Goal: Information Seeking & Learning: Learn about a topic

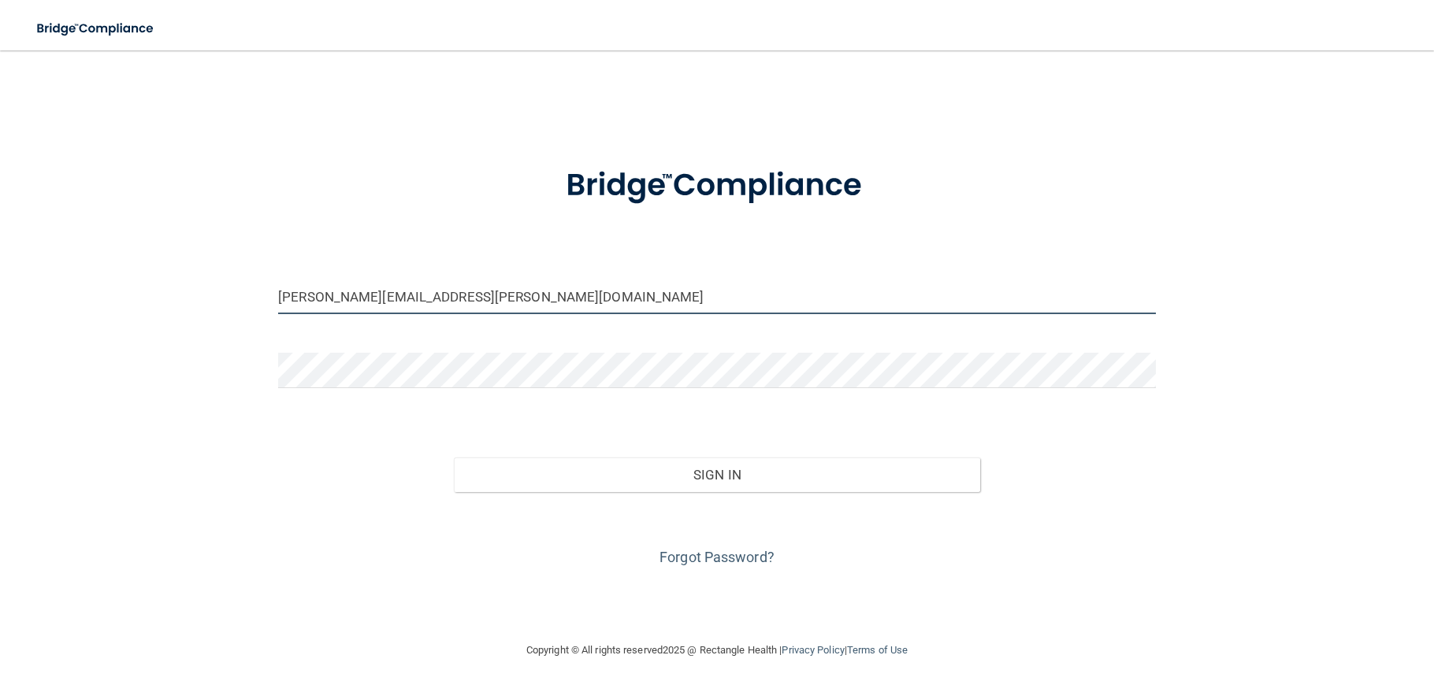
drag, startPoint x: 358, startPoint y: 298, endPoint x: 172, endPoint y: 278, distance: 187.7
click at [172, 278] on div "[PERSON_NAME][EMAIL_ADDRESS][PERSON_NAME][DOMAIN_NAME] Invalid email/password. …" at bounding box center [717, 345] width 1371 height 559
type input "[EMAIL_ADDRESS][PERSON_NAME][DOMAIN_NAME]"
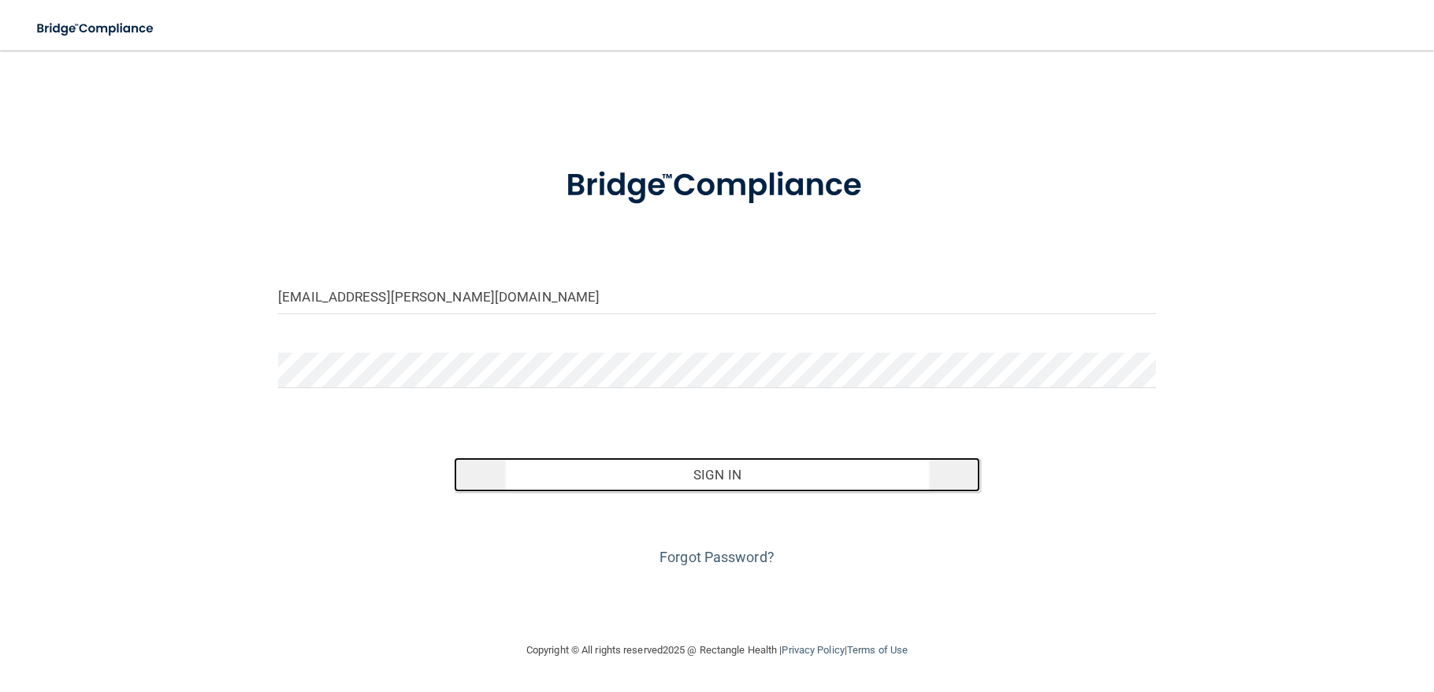
click at [703, 472] on button "Sign In" at bounding box center [717, 475] width 526 height 35
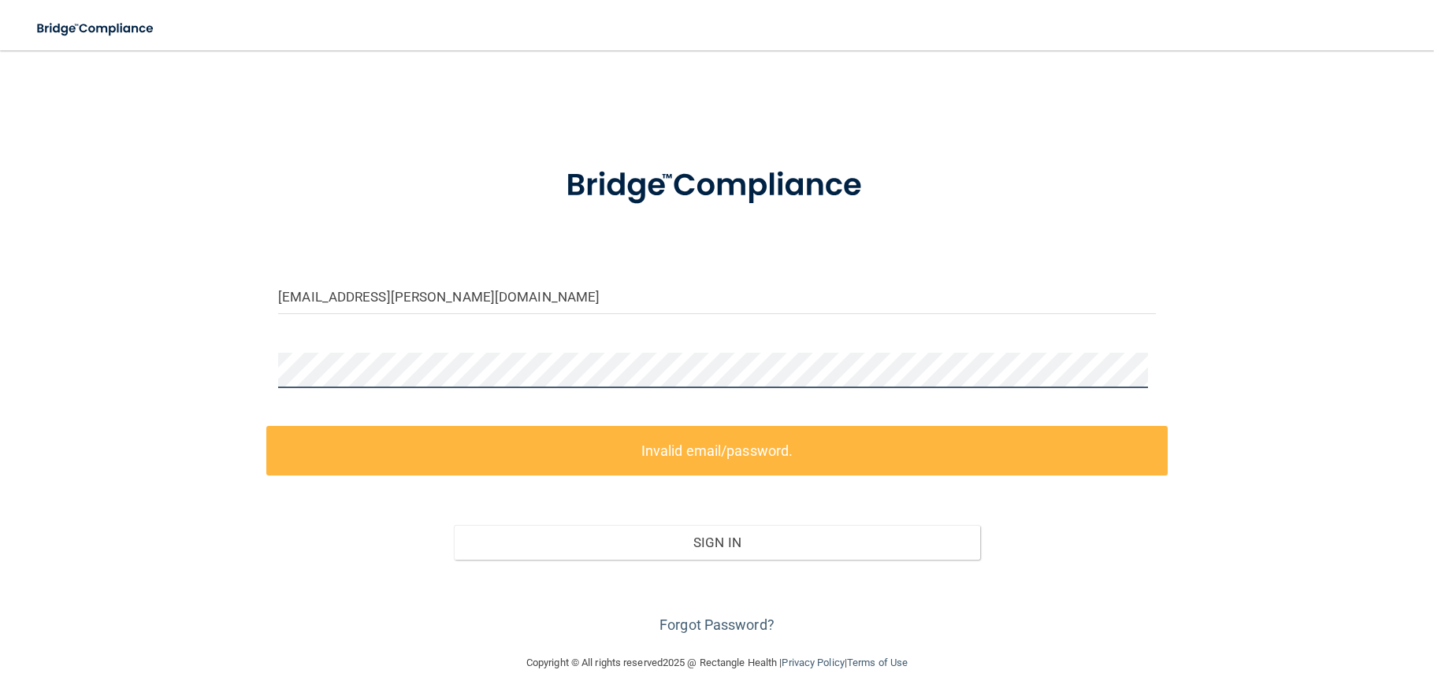
click at [95, 349] on div "[EMAIL_ADDRESS][PERSON_NAME][DOMAIN_NAME] Invalid email/password. You don't hav…" at bounding box center [717, 352] width 1371 height 572
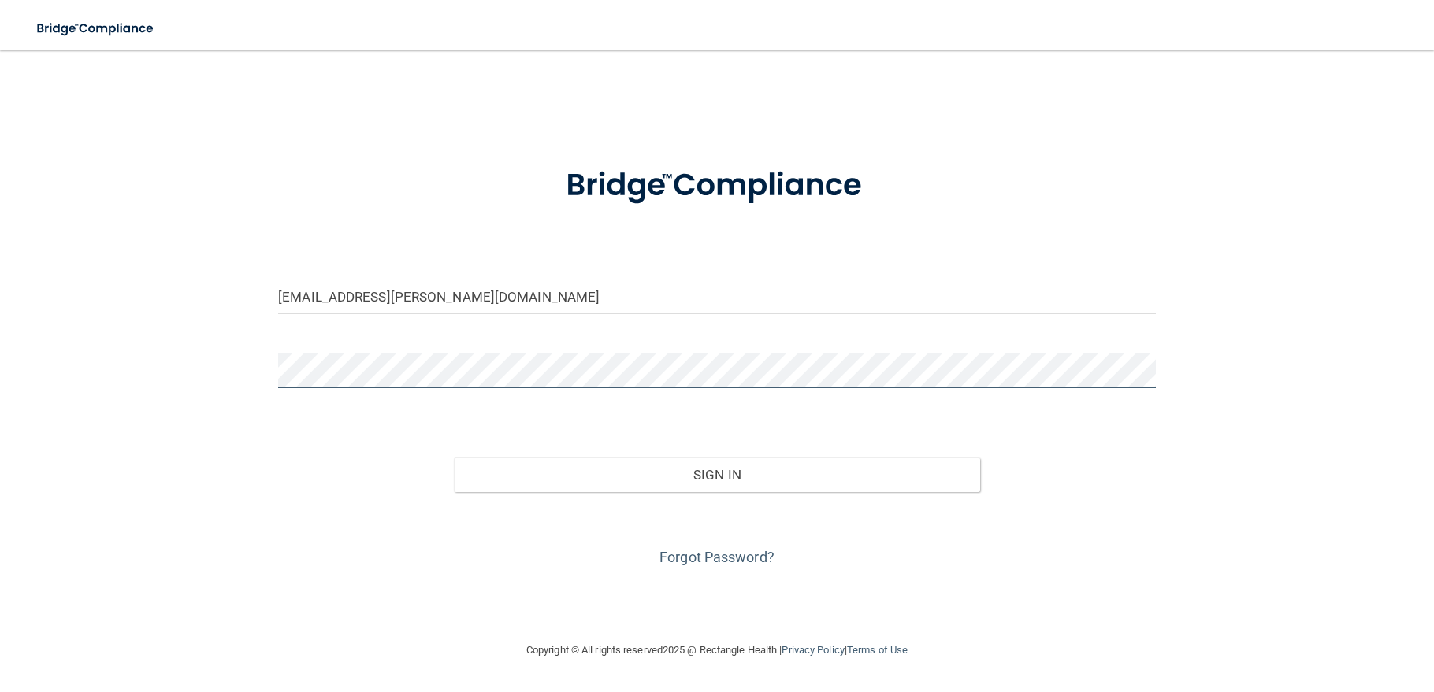
click at [454, 458] on button "Sign In" at bounding box center [717, 475] width 526 height 35
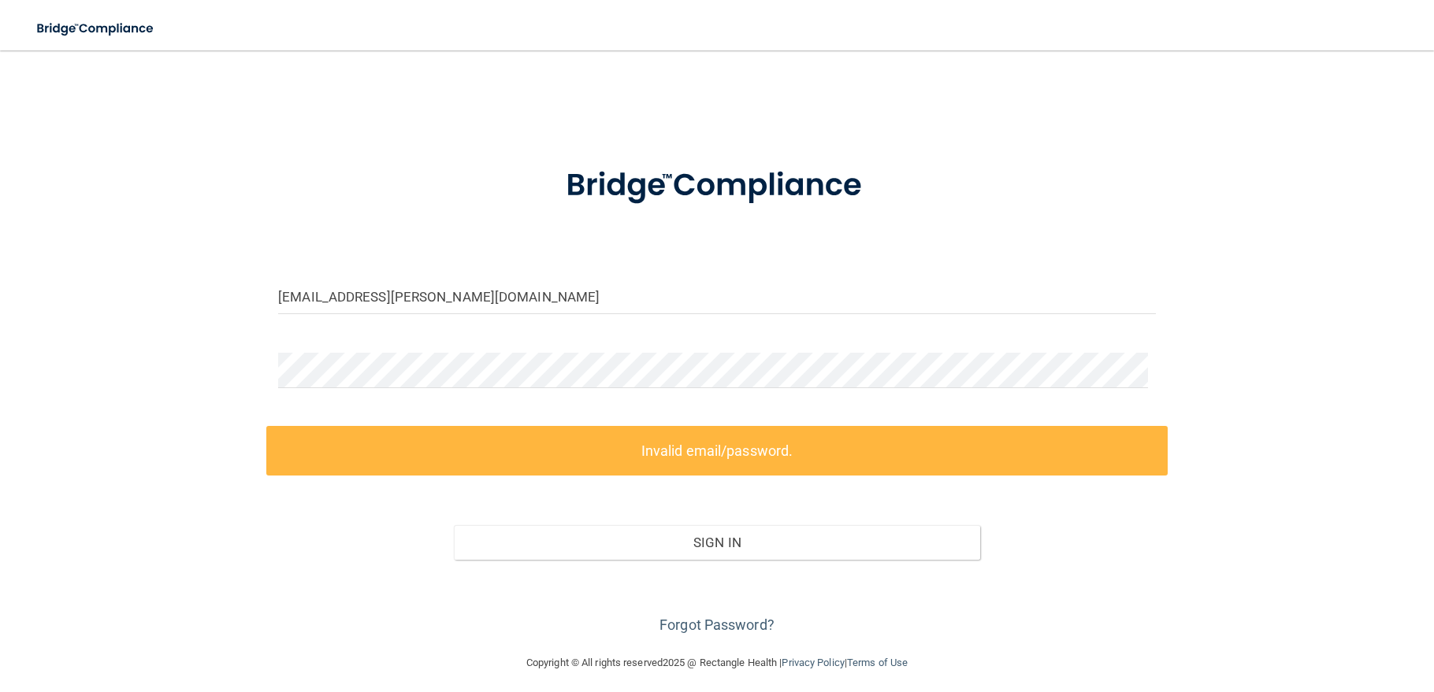
drag, startPoint x: 903, startPoint y: 436, endPoint x: 908, endPoint y: 428, distance: 9.6
click at [903, 436] on label "Invalid email/password." at bounding box center [716, 451] width 901 height 50
click at [716, 624] on link "Forgot Password?" at bounding box center [716, 625] width 115 height 17
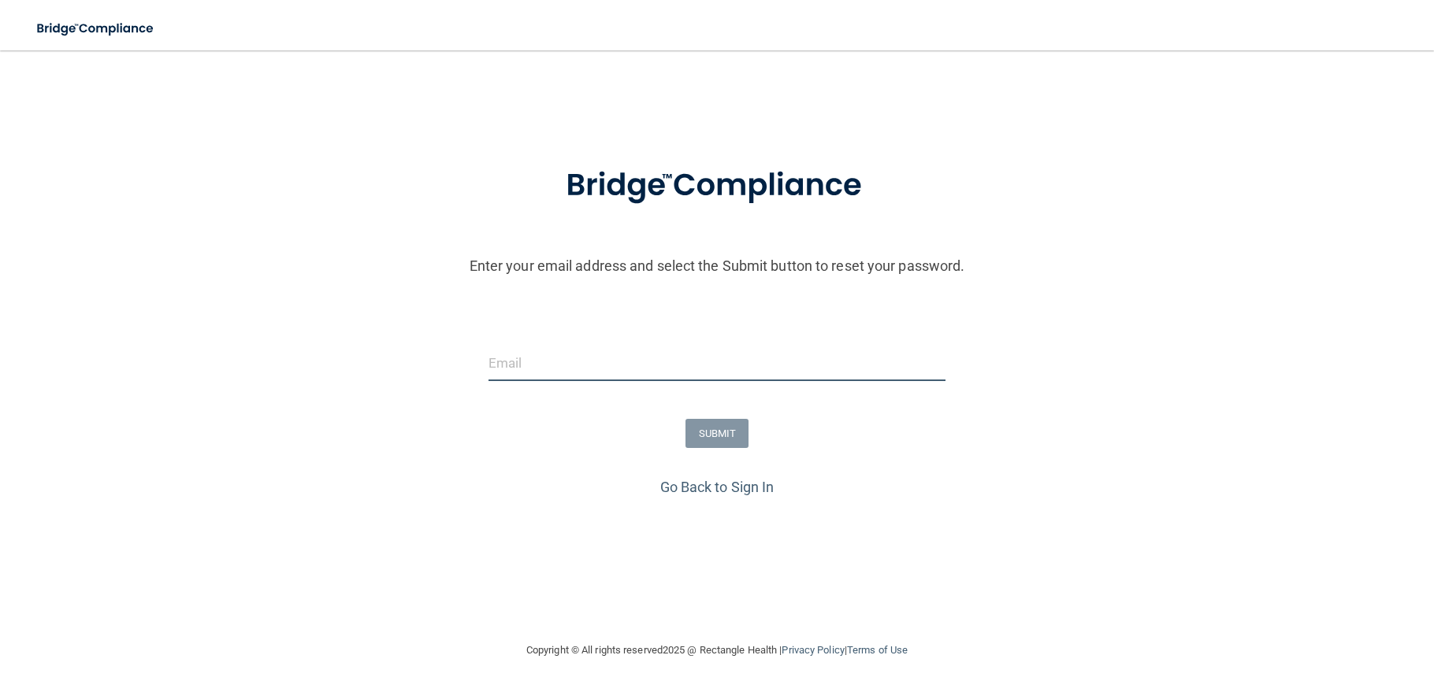
click at [521, 359] on input "email" at bounding box center [716, 363] width 457 height 35
type input "[EMAIL_ADDRESS][PERSON_NAME][DOMAIN_NAME]"
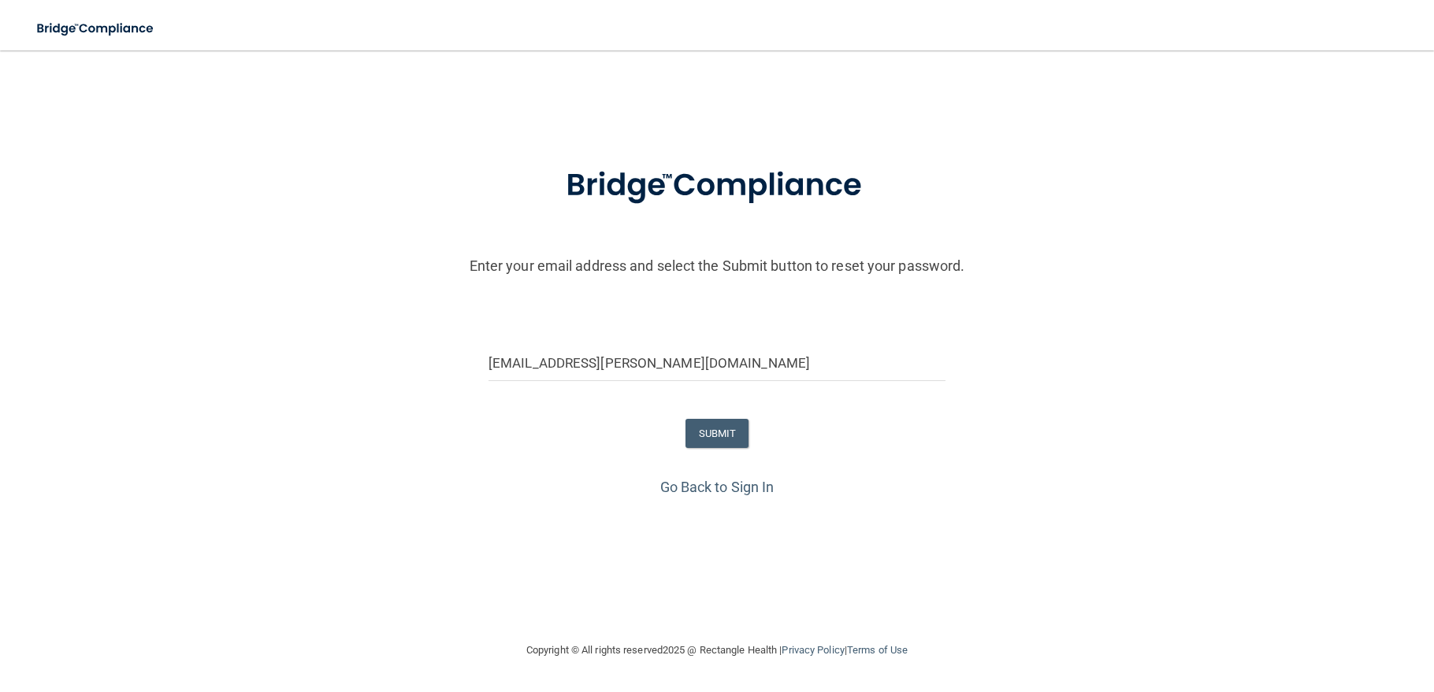
click at [796, 446] on div "SUBMIT" at bounding box center [716, 433] width 1441 height 29
click at [725, 439] on button "SUBMIT" at bounding box center [717, 433] width 64 height 29
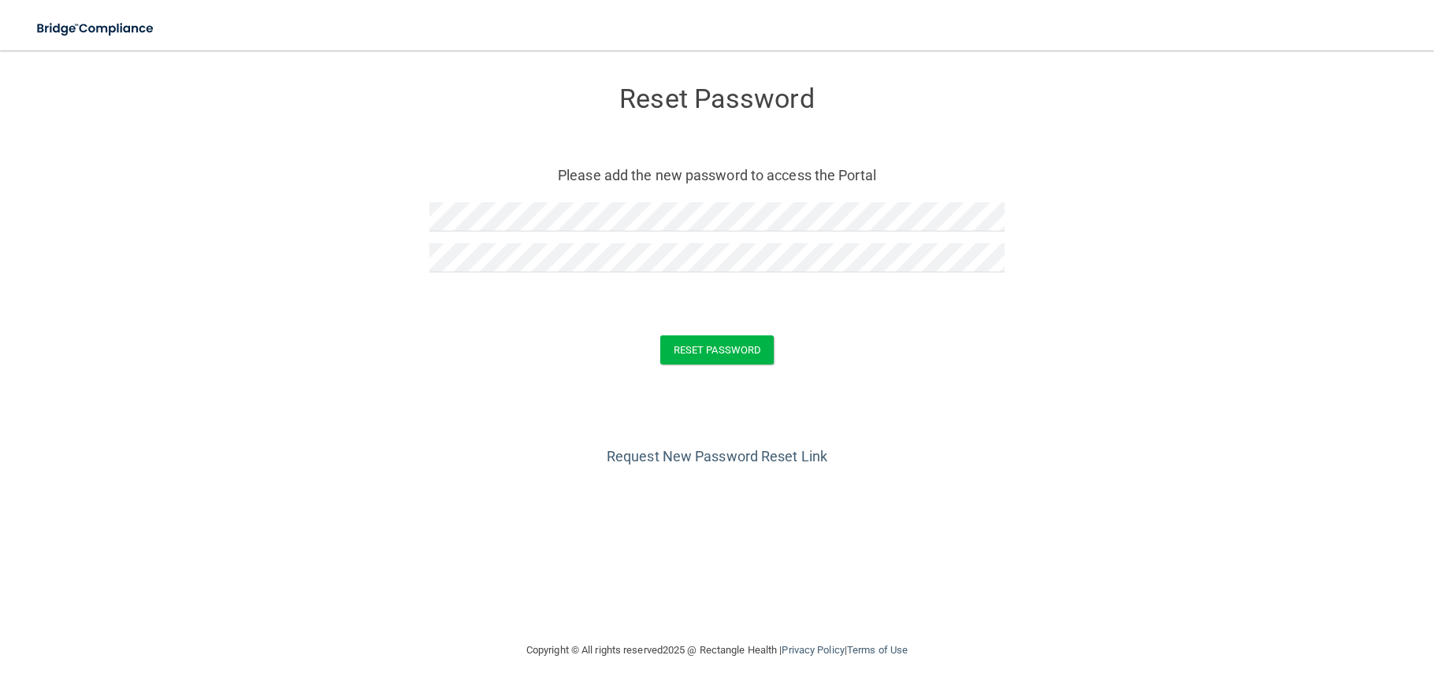
drag, startPoint x: 1035, startPoint y: 444, endPoint x: 1030, endPoint y: 436, distance: 9.6
click at [1035, 443] on div "Request New Password Reset Link" at bounding box center [717, 430] width 1371 height 79
click at [740, 349] on button "Reset Password" at bounding box center [716, 350] width 113 height 29
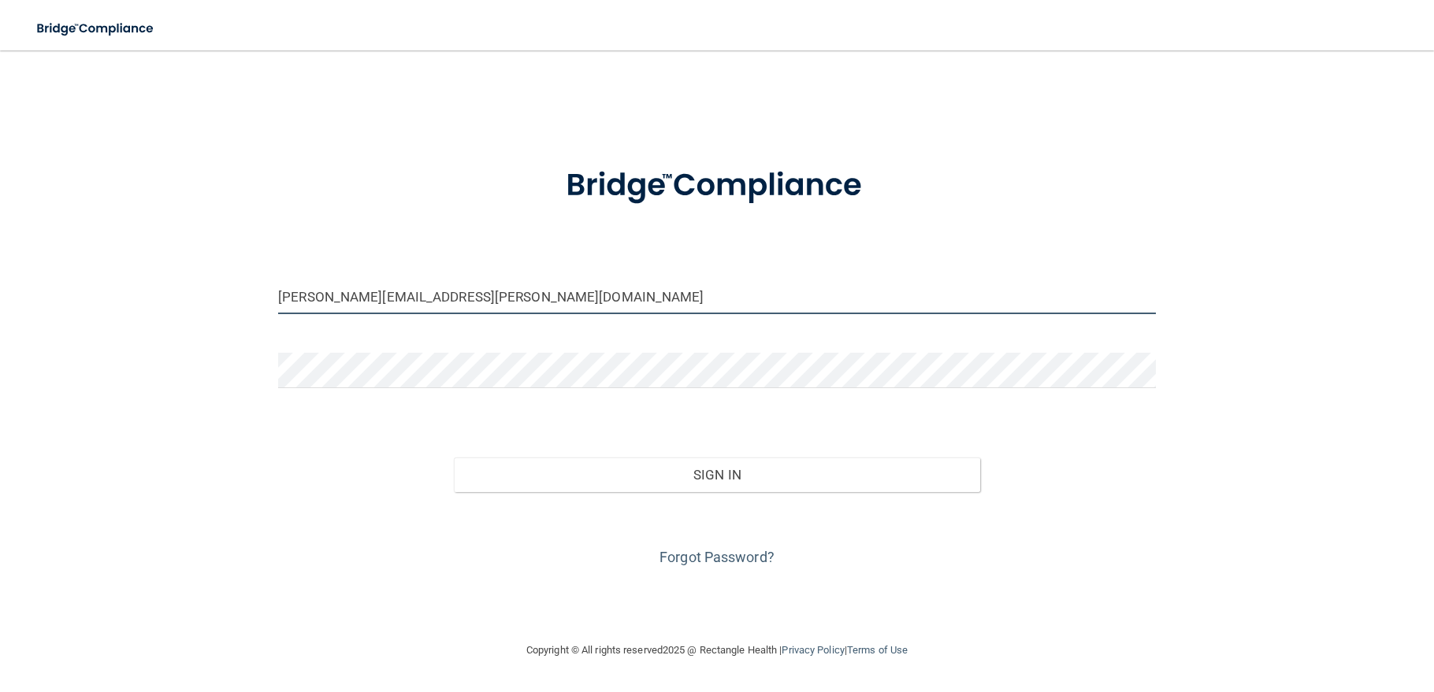
drag, startPoint x: 362, startPoint y: 300, endPoint x: 135, endPoint y: 272, distance: 228.6
click at [135, 272] on div "[PERSON_NAME][EMAIL_ADDRESS][PERSON_NAME][DOMAIN_NAME] Invalid email/password. …" at bounding box center [717, 345] width 1371 height 559
type input "[EMAIL_ADDRESS][PERSON_NAME][DOMAIN_NAME]"
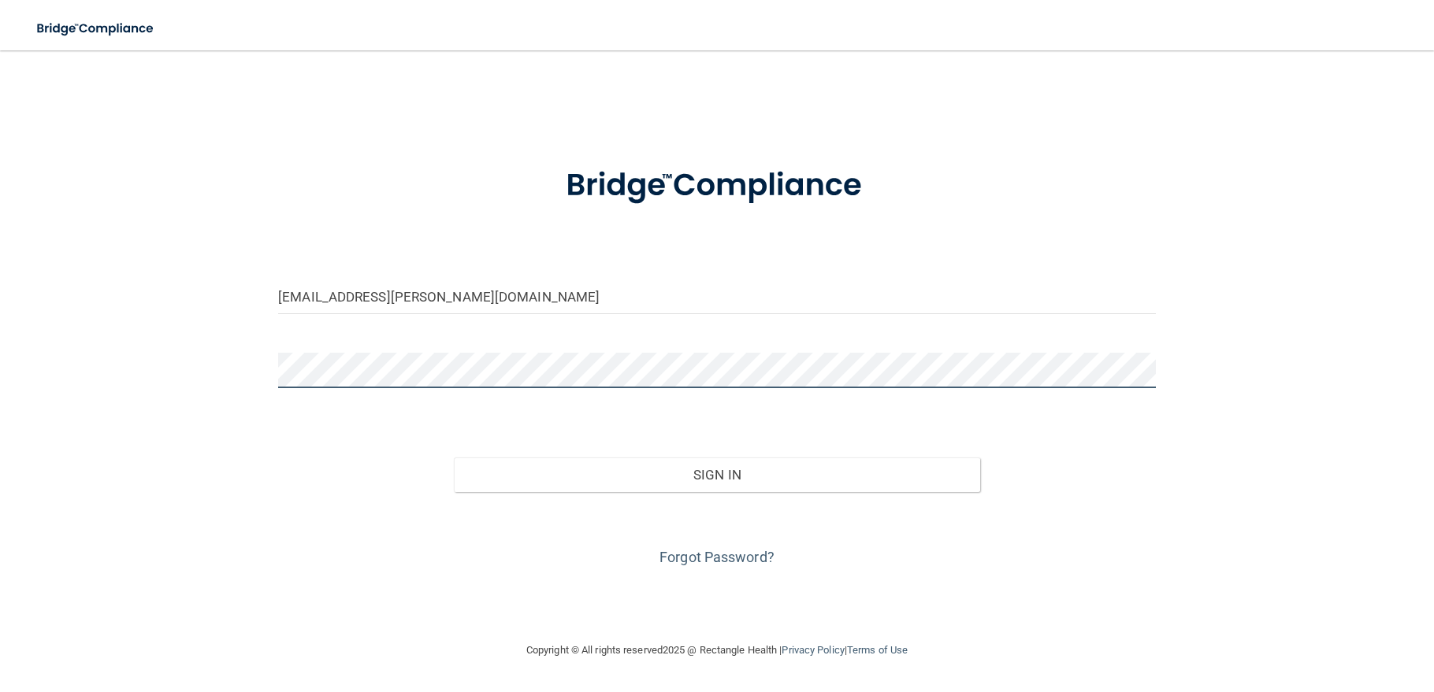
click at [0, 353] on main "lan.nguyen@Kottemannortho.com Invalid email/password. You don't have permission…" at bounding box center [717, 371] width 1434 height 642
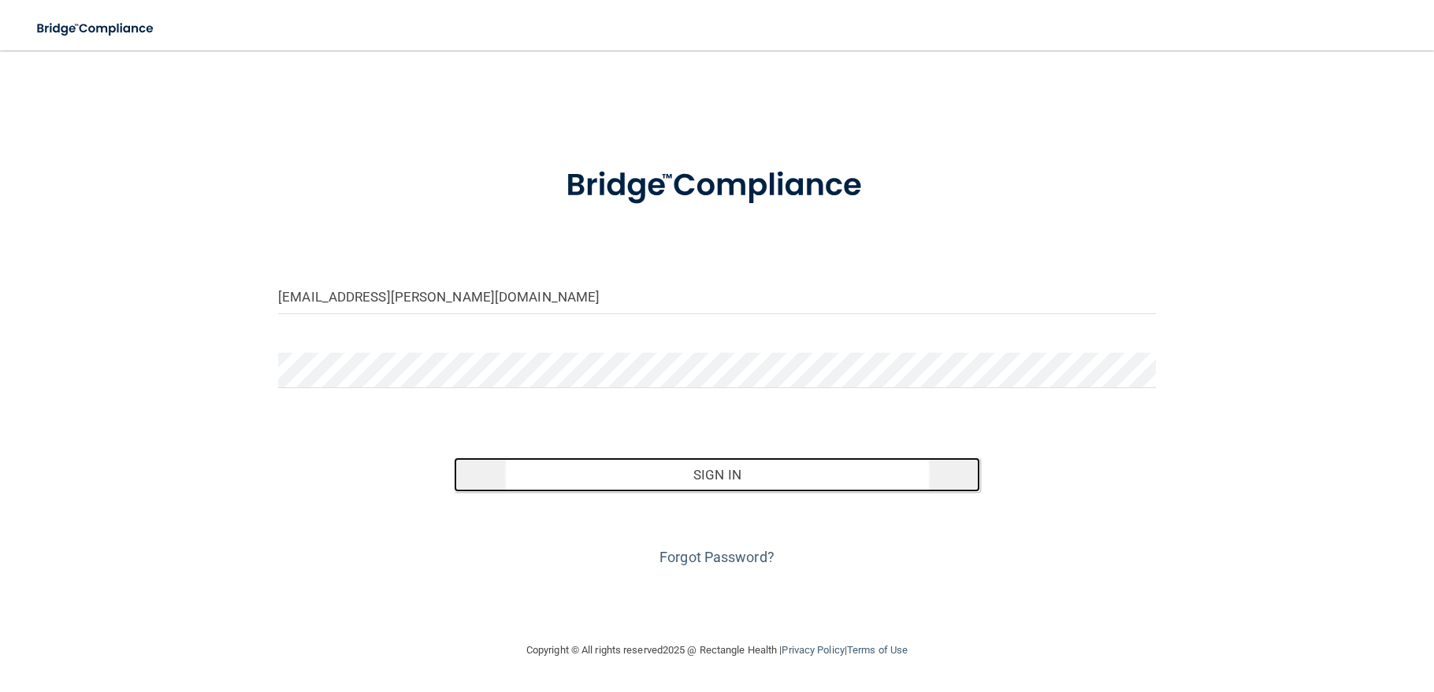
click at [833, 479] on button "Sign In" at bounding box center [717, 475] width 526 height 35
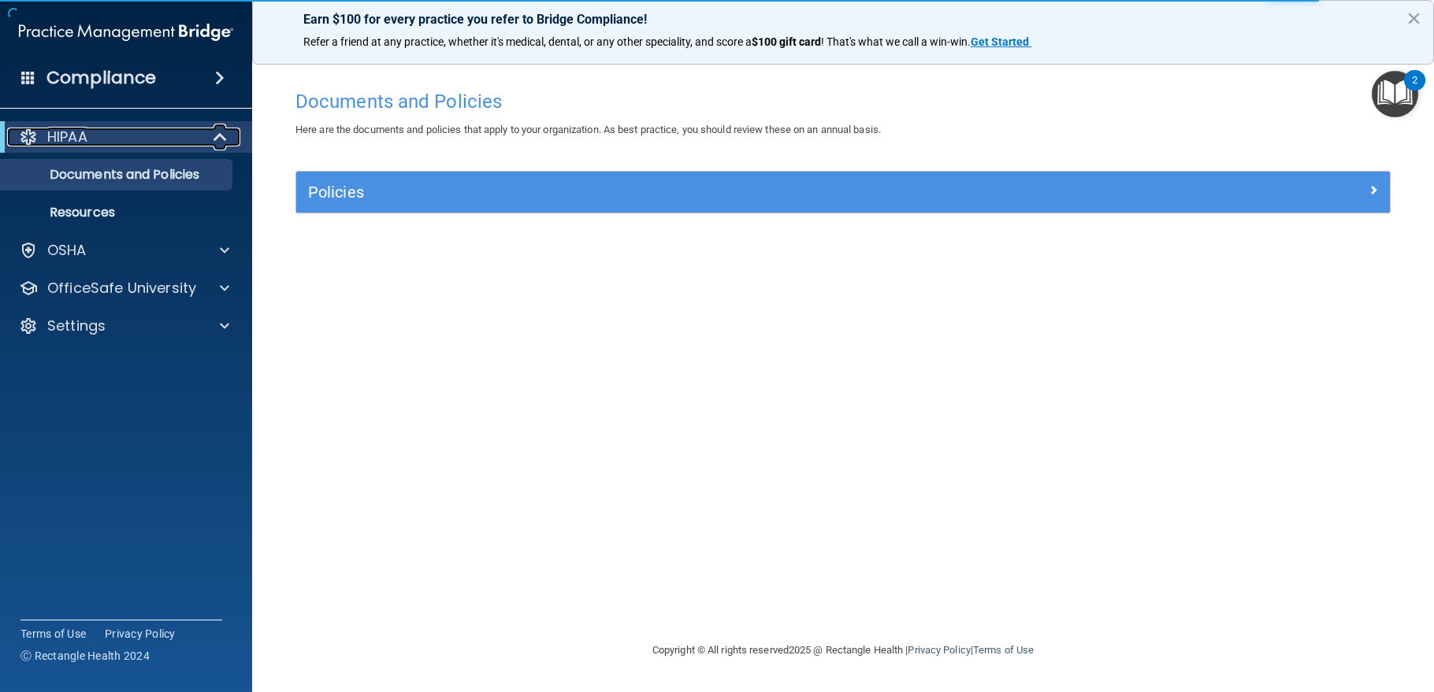
click at [166, 146] on div "HIPAA" at bounding box center [104, 137] width 195 height 19
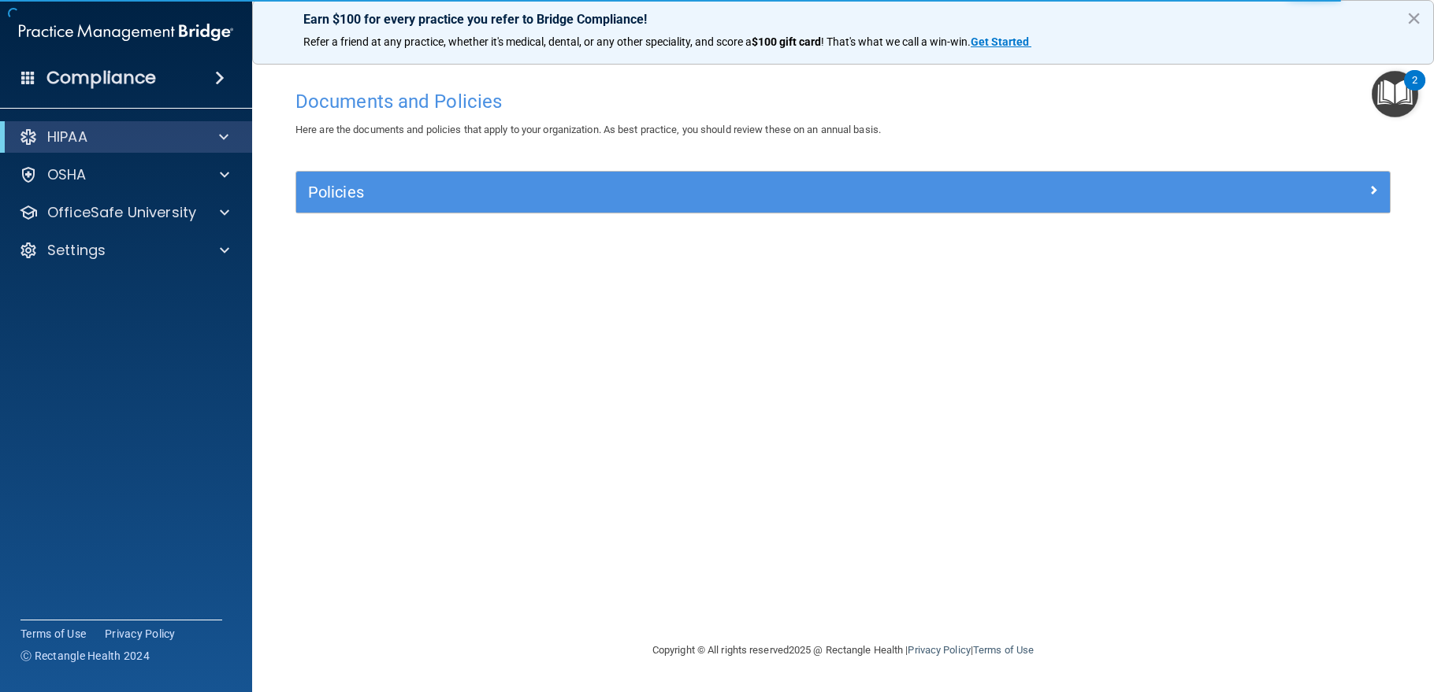
click at [168, 147] on div "HIPAA" at bounding box center [126, 137] width 252 height 32
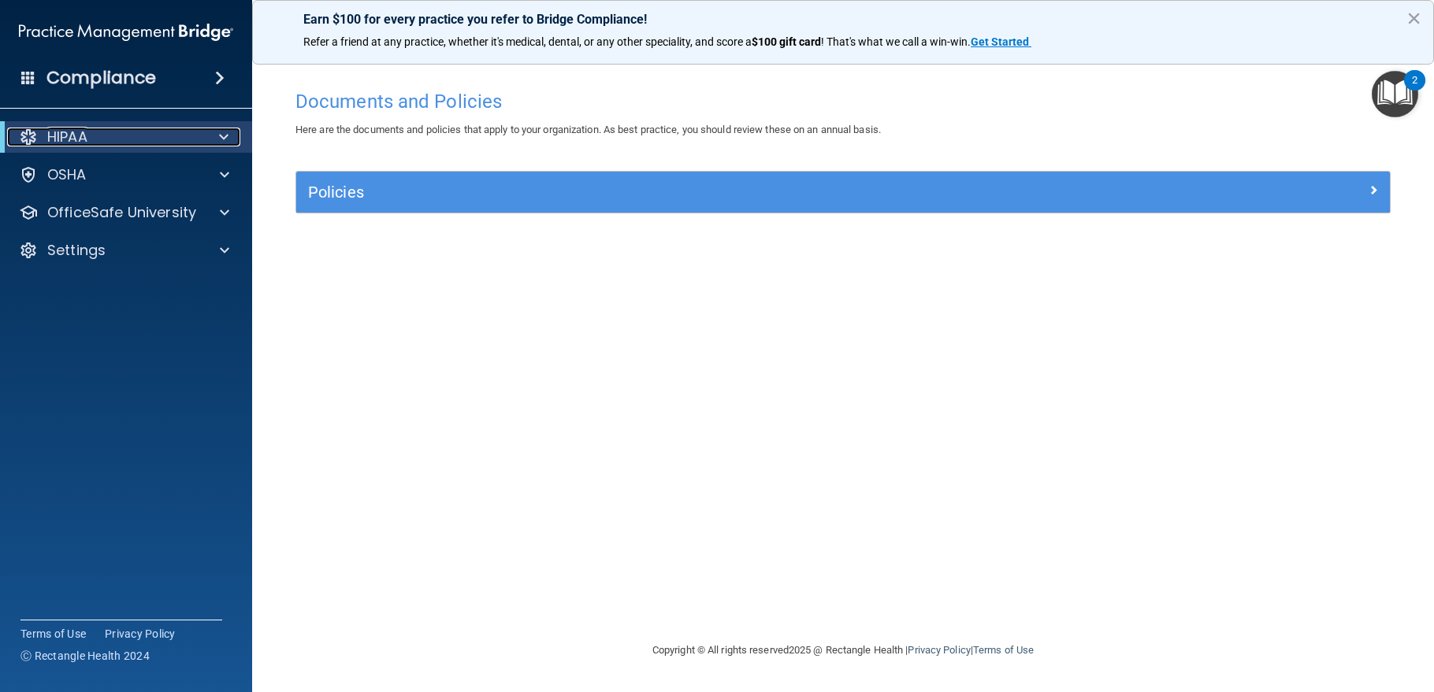
click at [206, 139] on div at bounding box center [221, 137] width 39 height 19
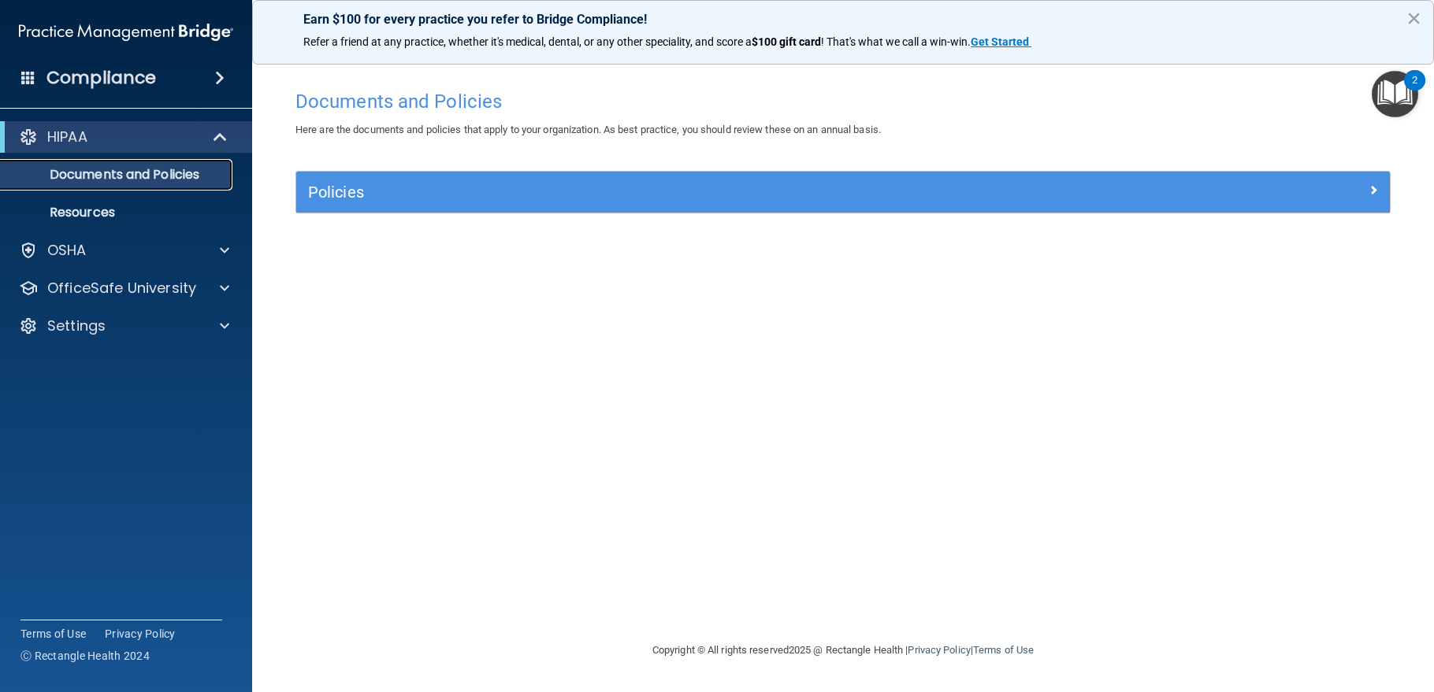
click at [132, 176] on p "Documents and Policies" at bounding box center [117, 175] width 215 height 16
click at [161, 76] on div "Compliance" at bounding box center [126, 78] width 252 height 35
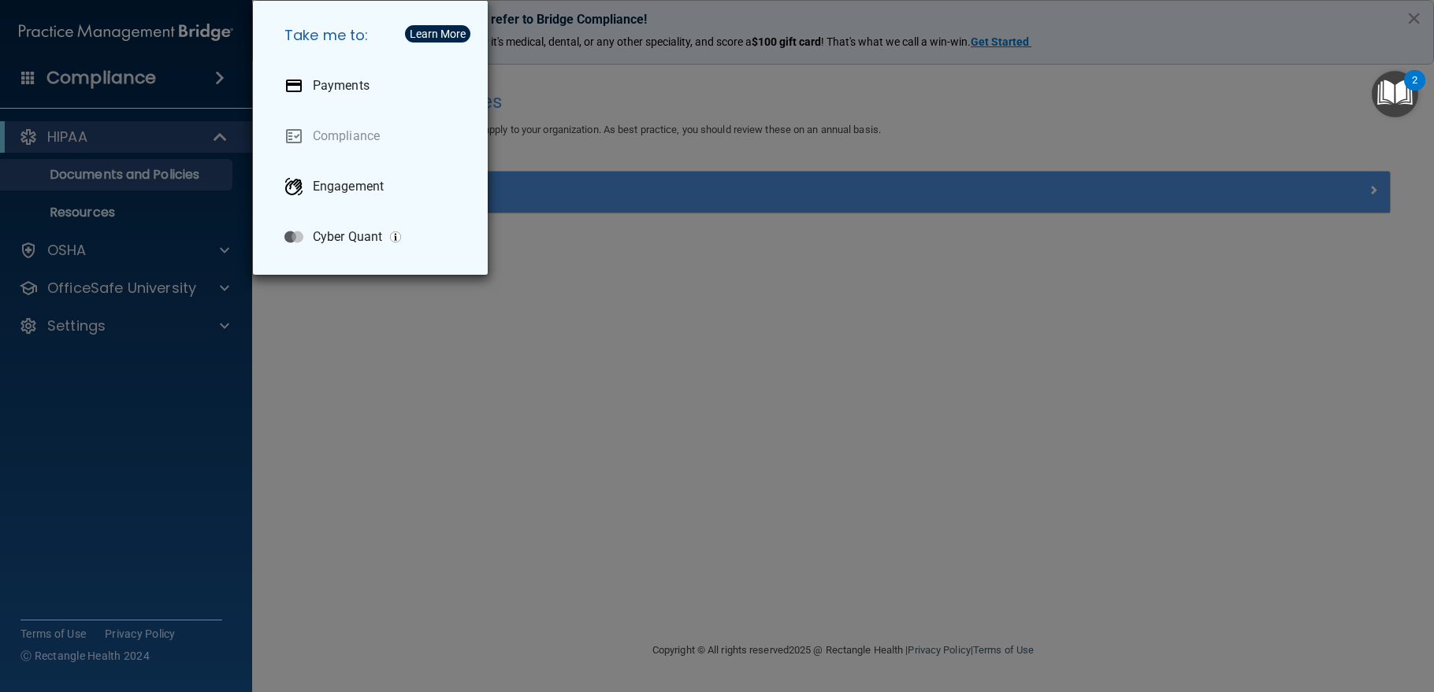
click at [563, 494] on div "Take me to: Payments Compliance Engagement Cyber Quant" at bounding box center [717, 346] width 1434 height 692
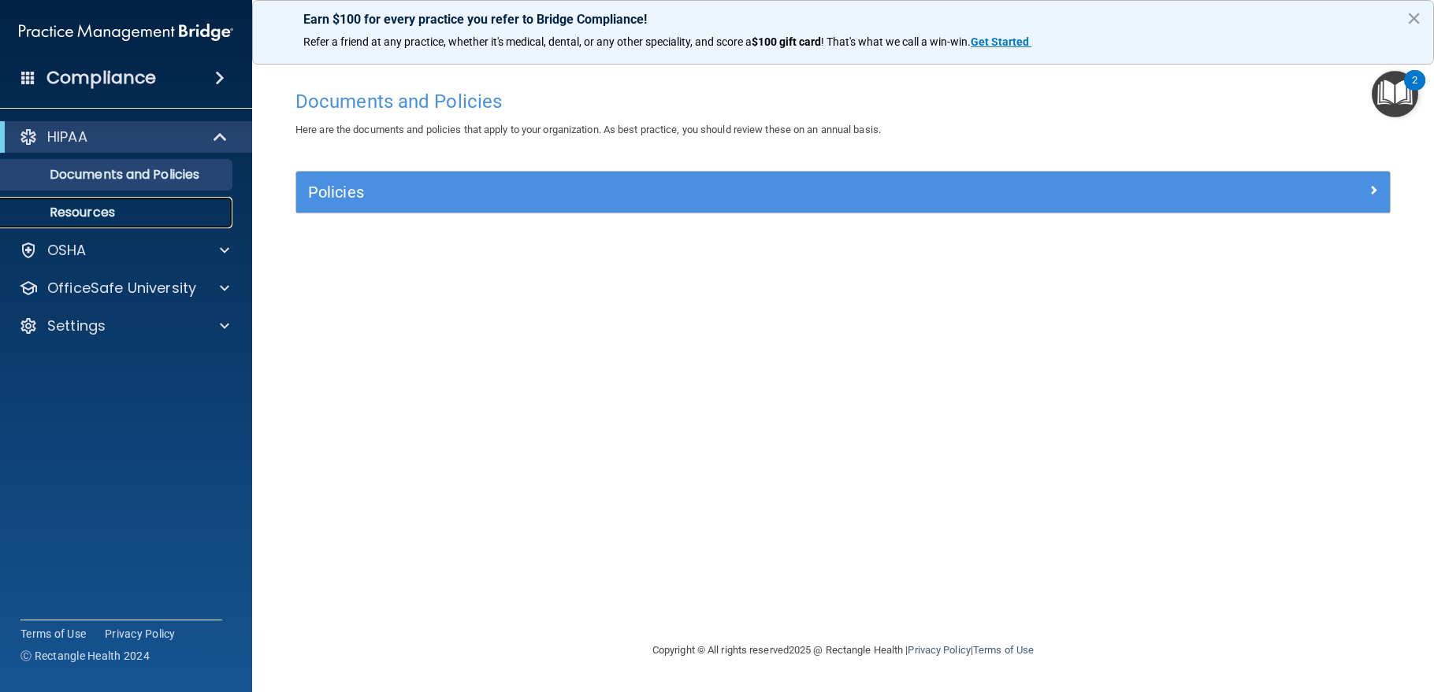
click at [95, 220] on p "Resources" at bounding box center [117, 213] width 215 height 16
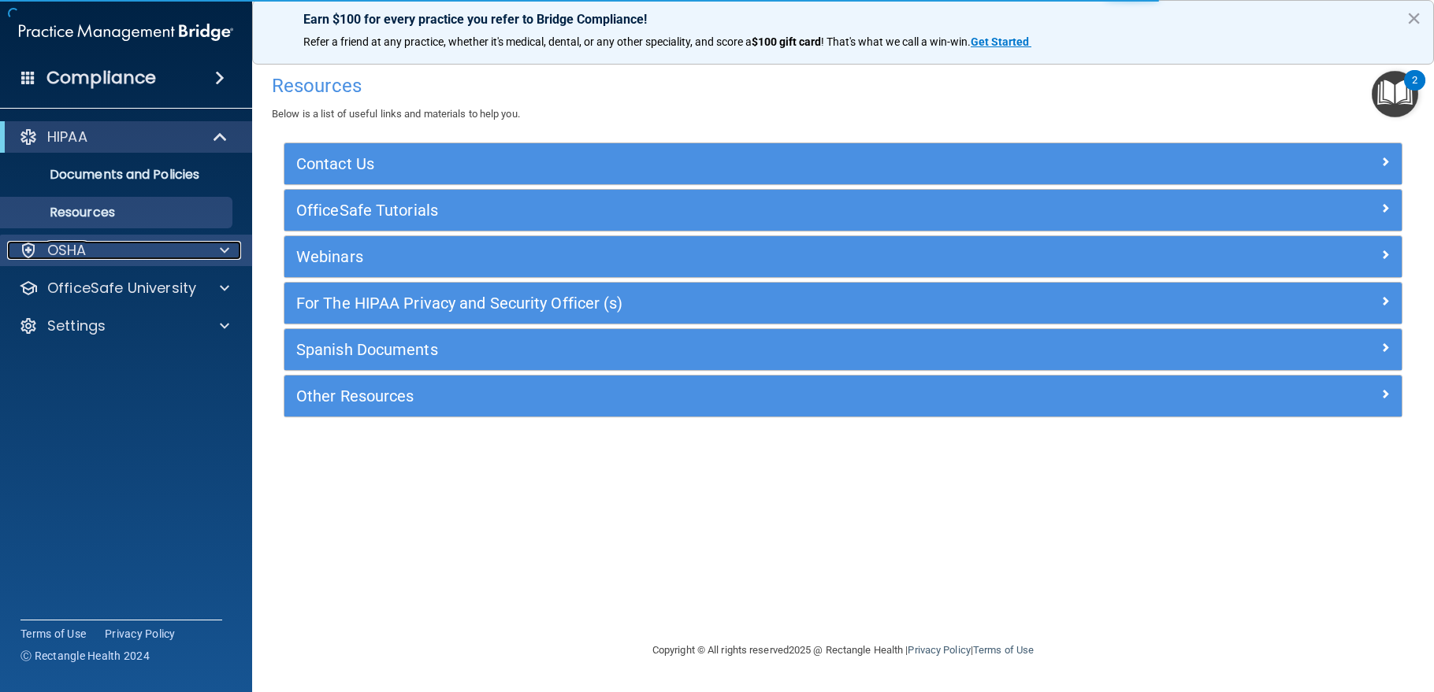
click at [62, 249] on p "OSHA" at bounding box center [66, 250] width 39 height 19
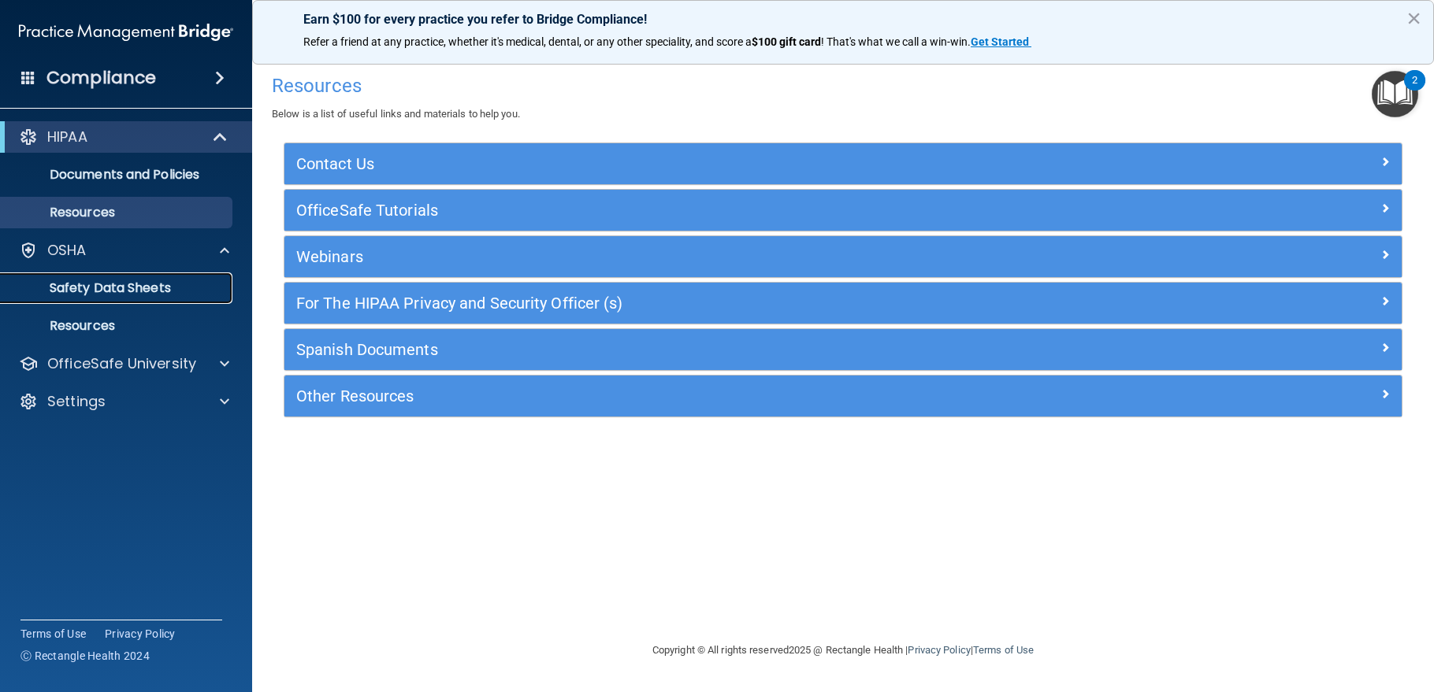
click at [85, 290] on p "Safety Data Sheets" at bounding box center [117, 288] width 215 height 16
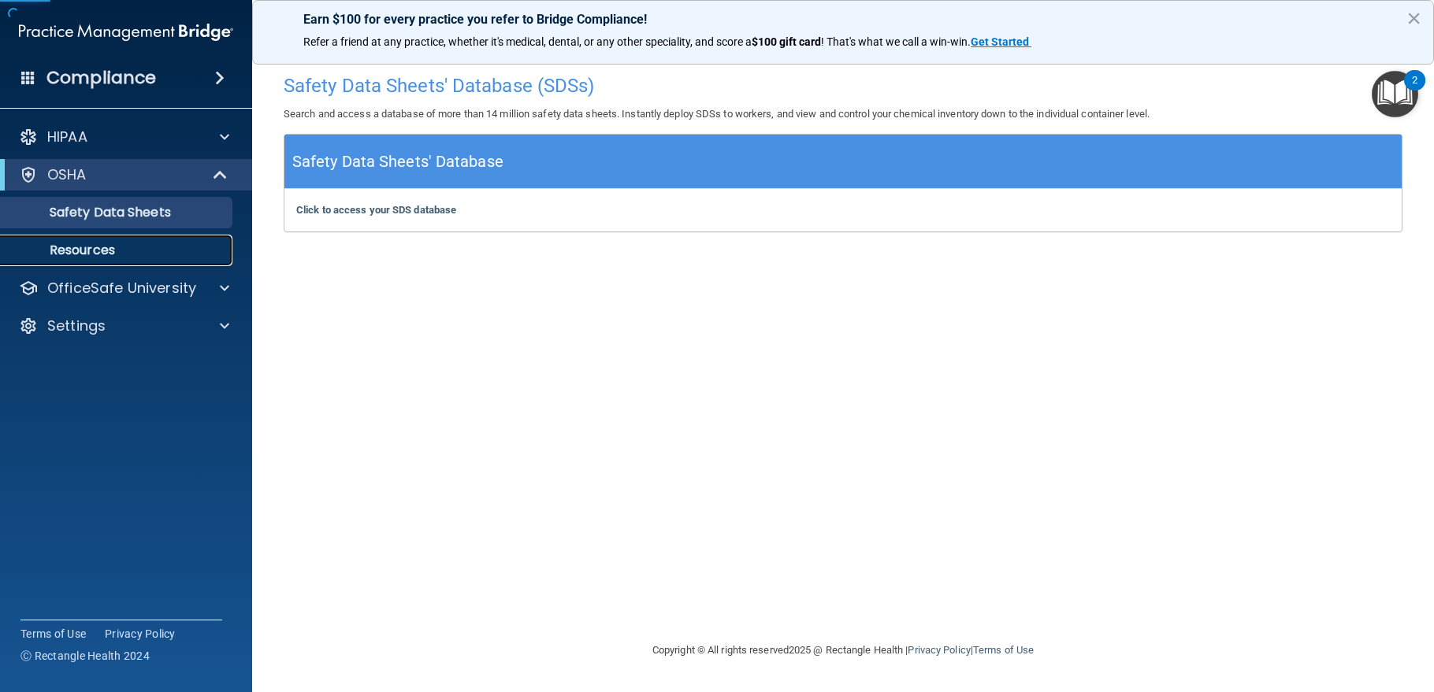
click at [78, 255] on p "Resources" at bounding box center [117, 251] width 215 height 16
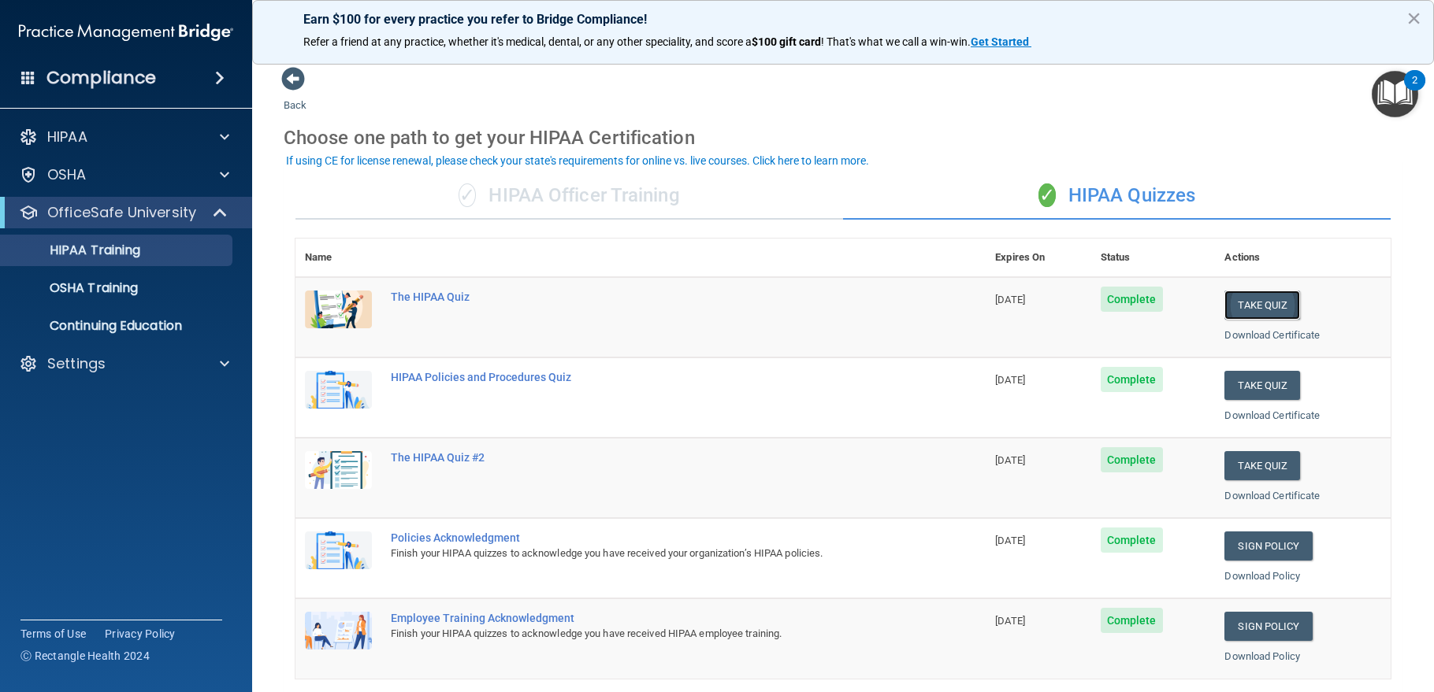
click at [1247, 306] on button "Take Quiz" at bounding box center [1262, 305] width 76 height 29
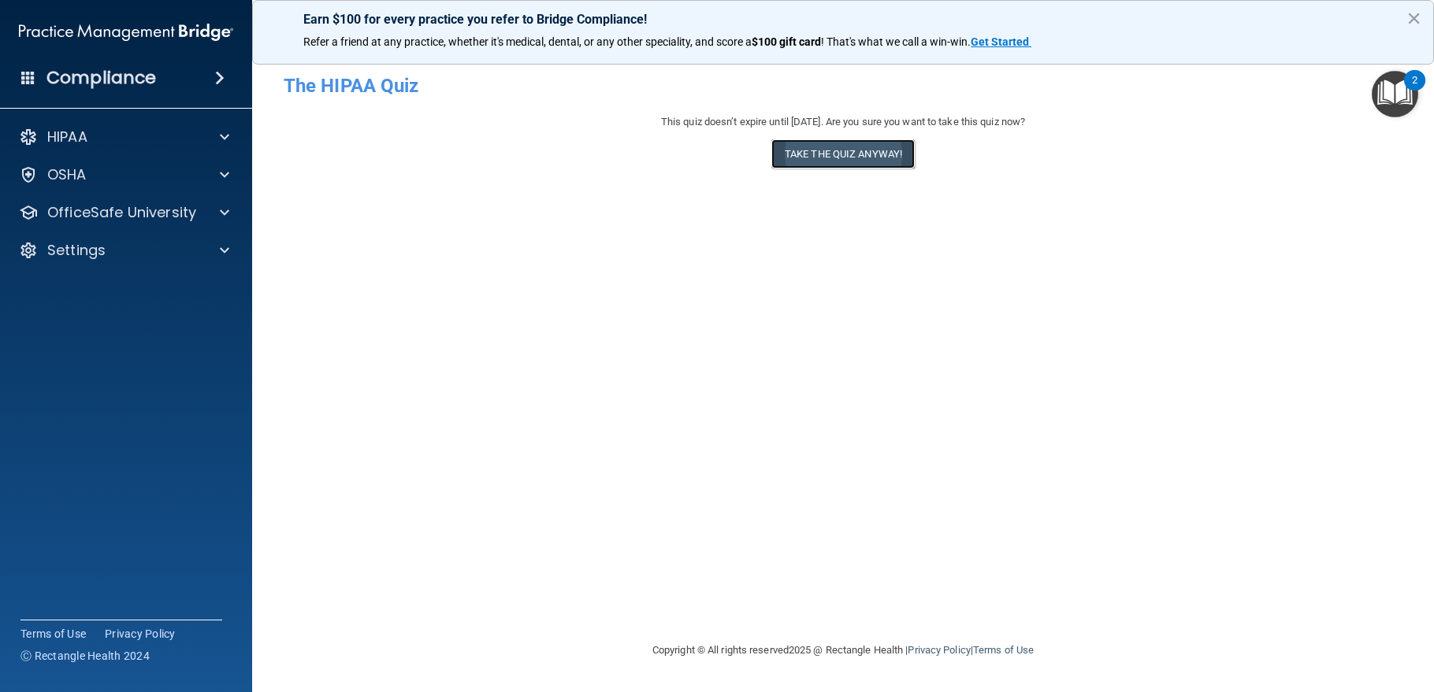
click at [862, 149] on button "Take the quiz anyway!" at bounding box center [842, 153] width 143 height 29
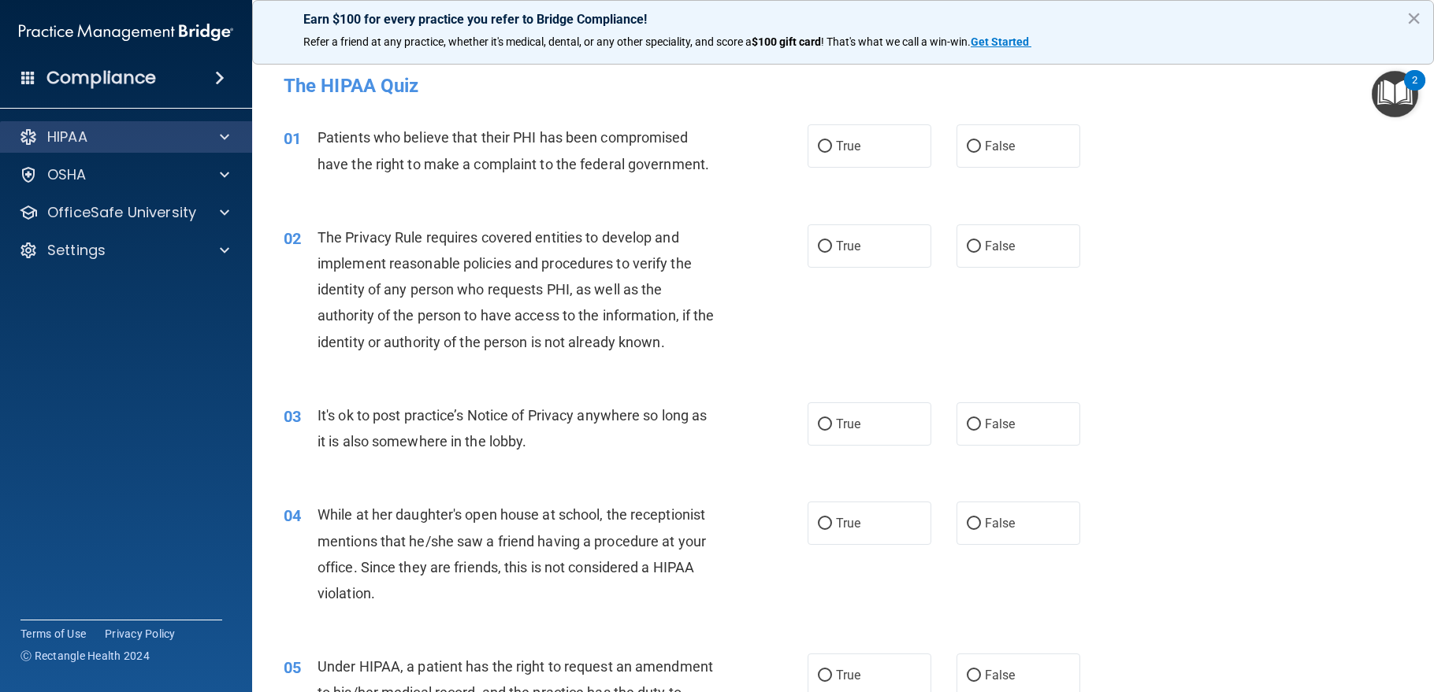
click at [139, 149] on div "HIPAA" at bounding box center [126, 137] width 253 height 32
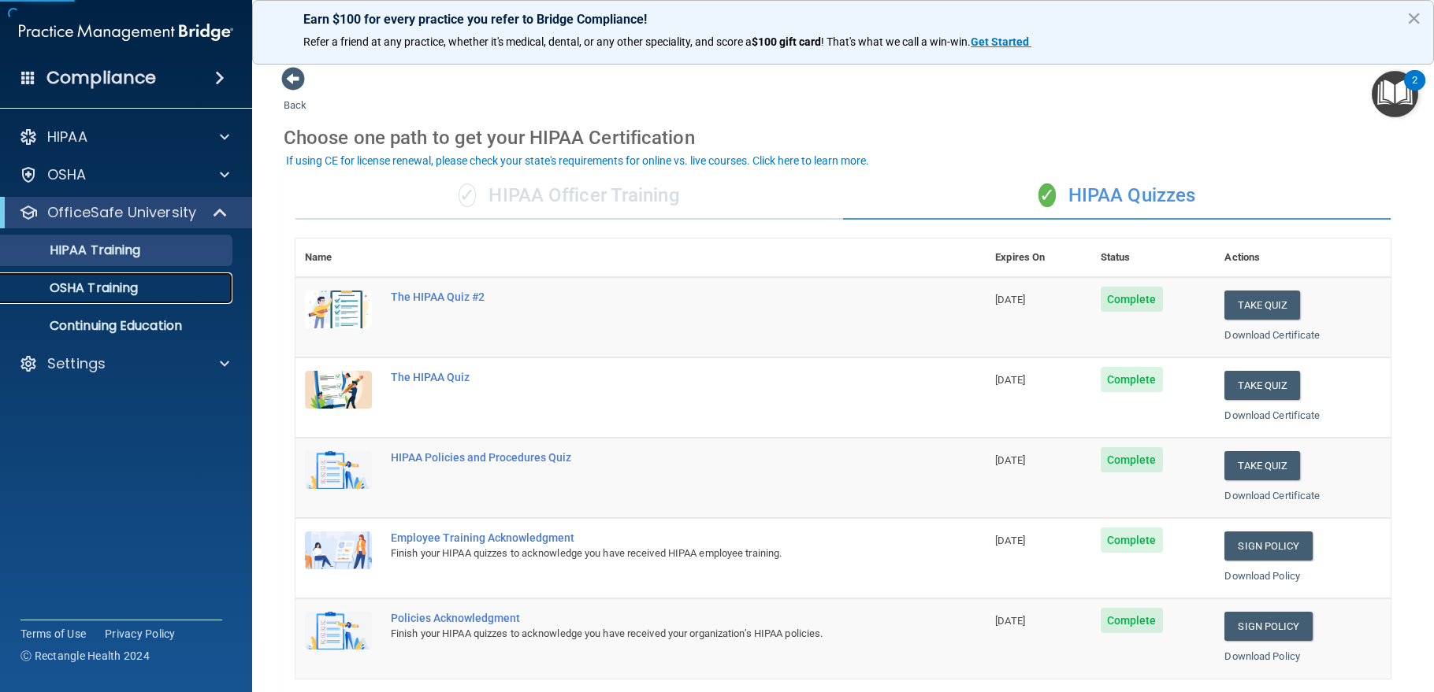
click at [76, 291] on p "OSHA Training" at bounding box center [74, 288] width 128 height 16
